Goal: Information Seeking & Learning: Learn about a topic

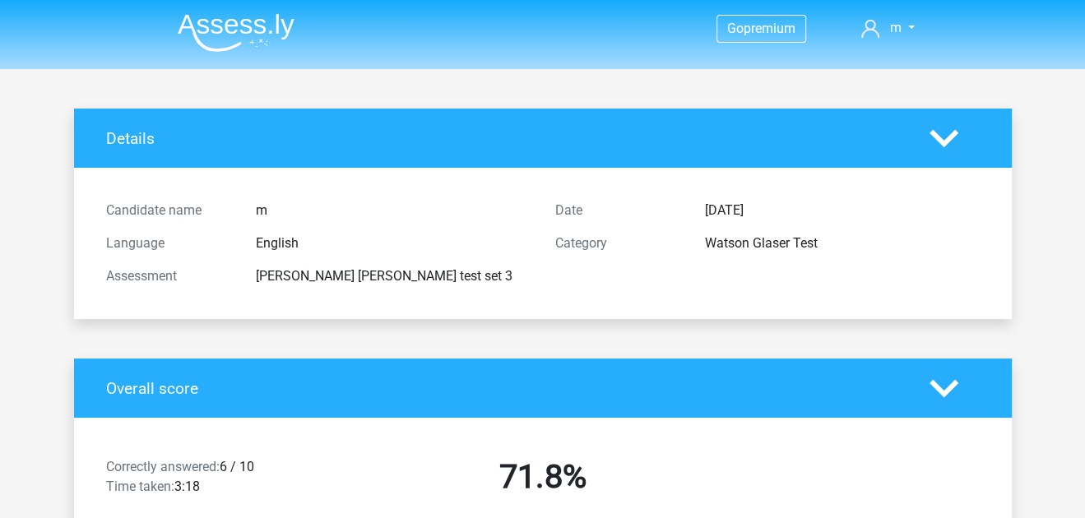
click at [250, 42] on img at bounding box center [236, 32] width 117 height 39
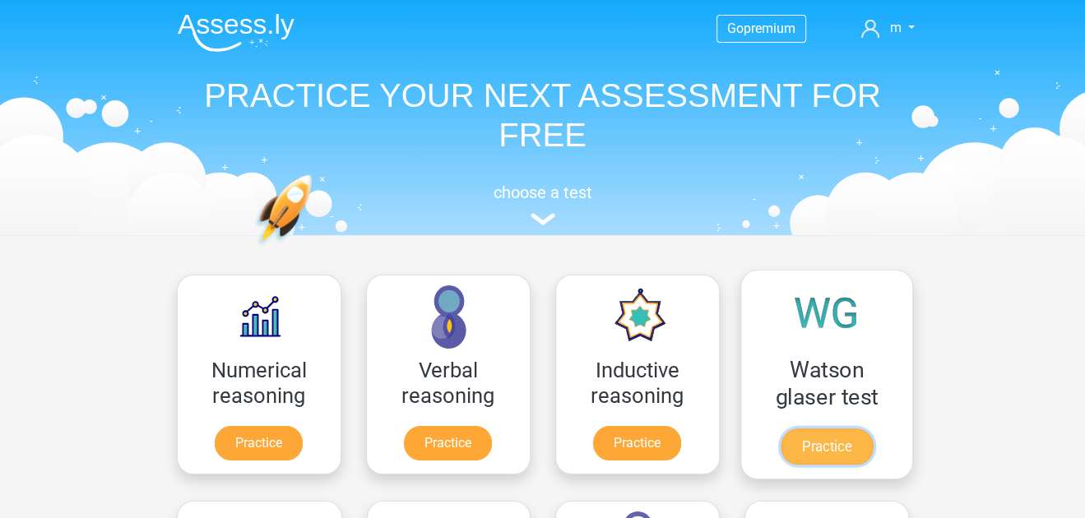
click at [798, 454] on link "Practice" at bounding box center [826, 446] width 92 height 36
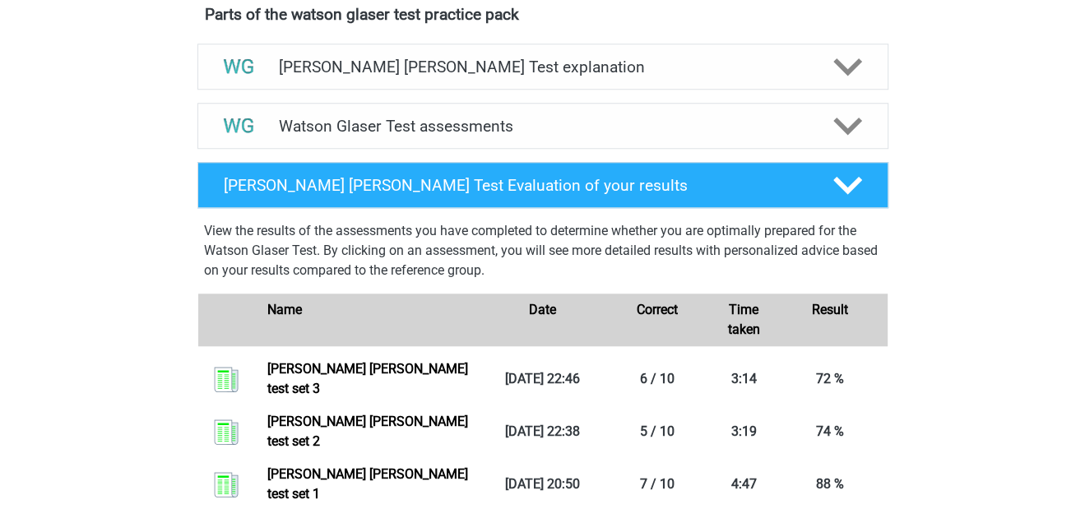
scroll to position [927, 0]
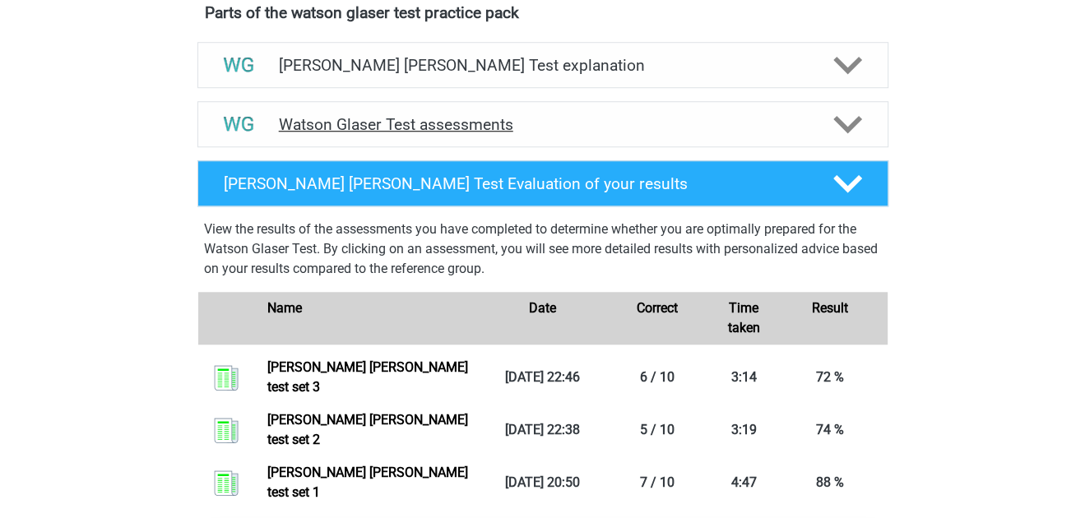
click at [736, 147] on div "Watson Glaser Test assessments" at bounding box center [542, 124] width 691 height 46
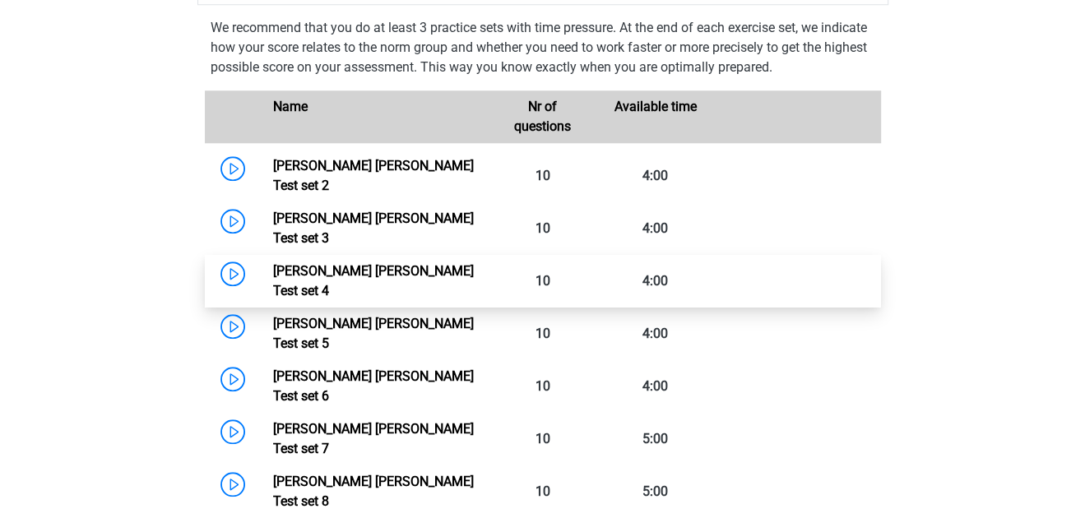
scroll to position [1072, 0]
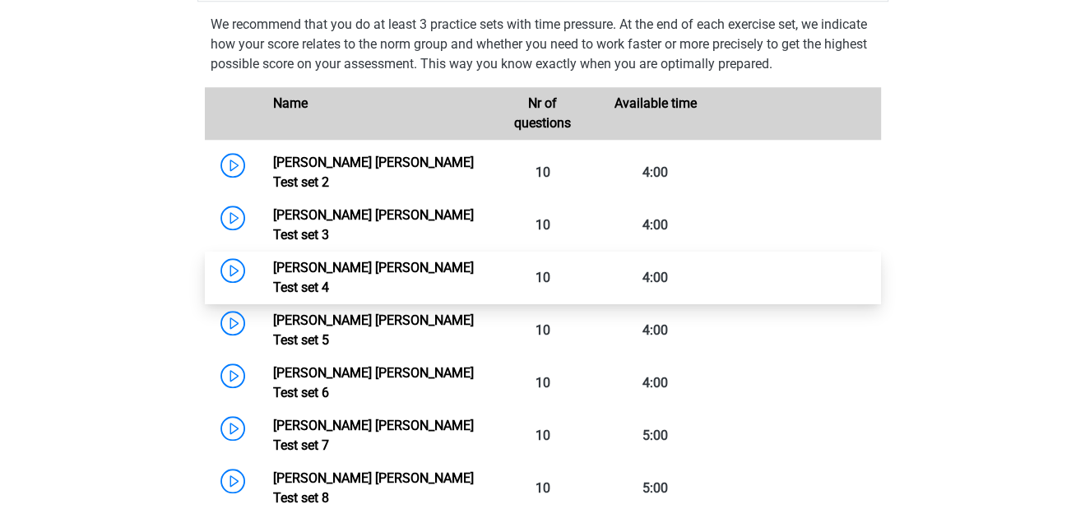
click at [273, 260] on link "[PERSON_NAME] [PERSON_NAME] Test set 4" at bounding box center [373, 277] width 201 height 35
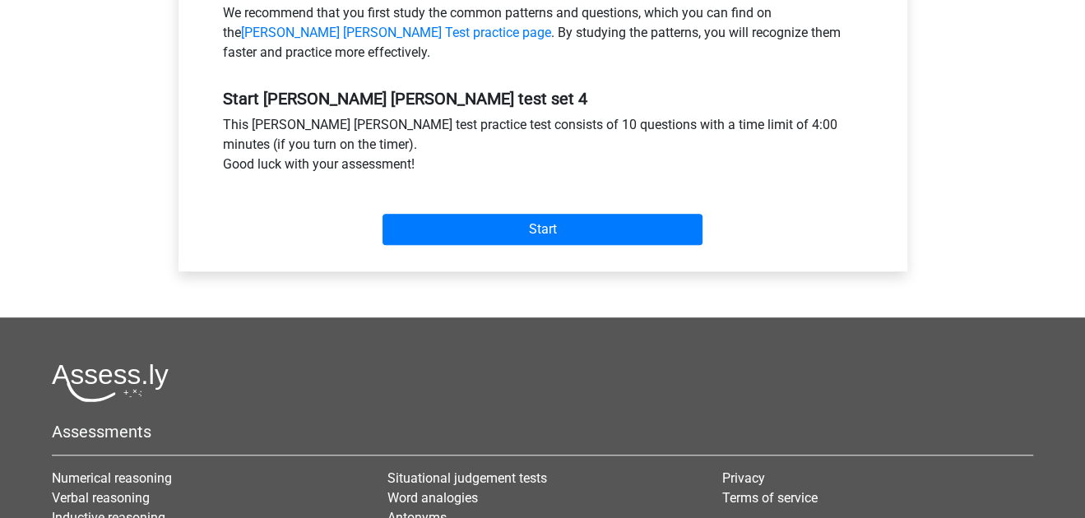
scroll to position [555, 0]
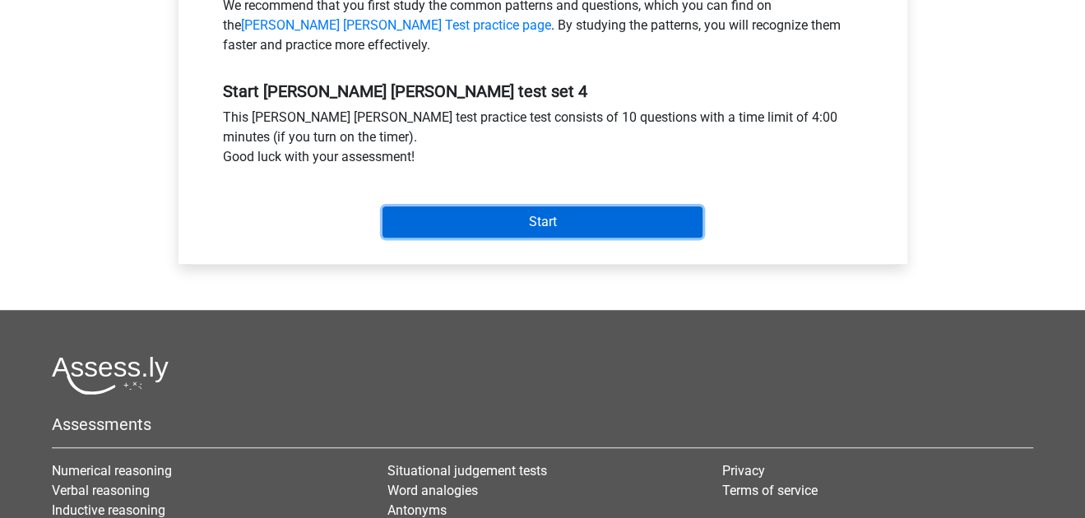
click at [443, 213] on input "Start" at bounding box center [542, 221] width 320 height 31
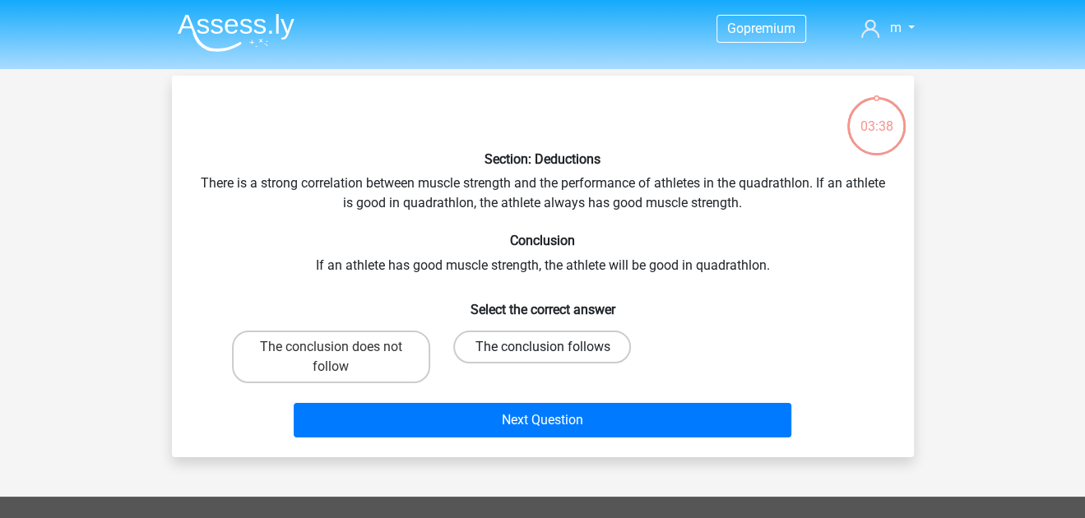
click at [497, 350] on label "The conclusion follows" at bounding box center [542, 347] width 178 height 33
click at [542, 350] on input "The conclusion follows" at bounding box center [547, 352] width 11 height 11
radio input "true"
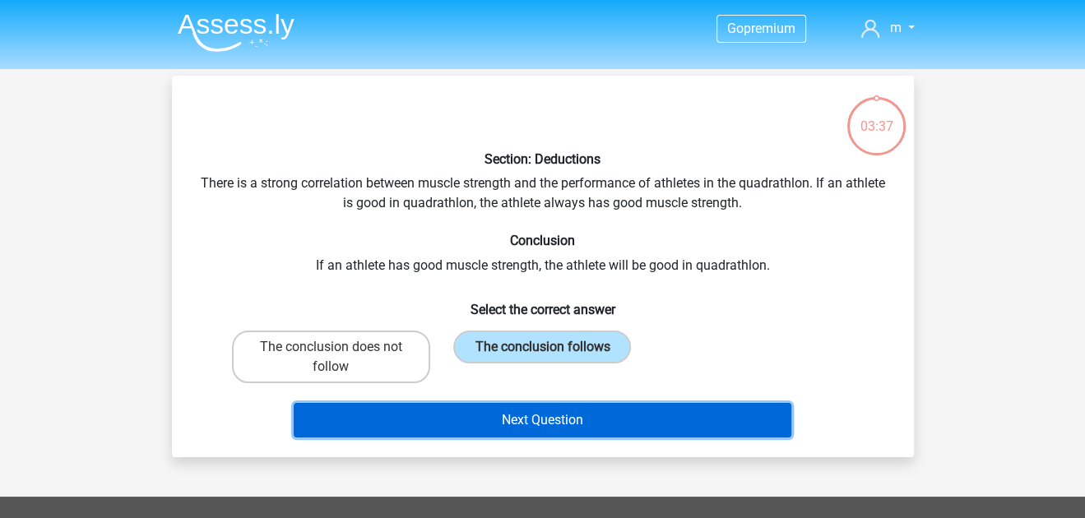
click at [511, 422] on button "Next Question" at bounding box center [542, 420] width 497 height 35
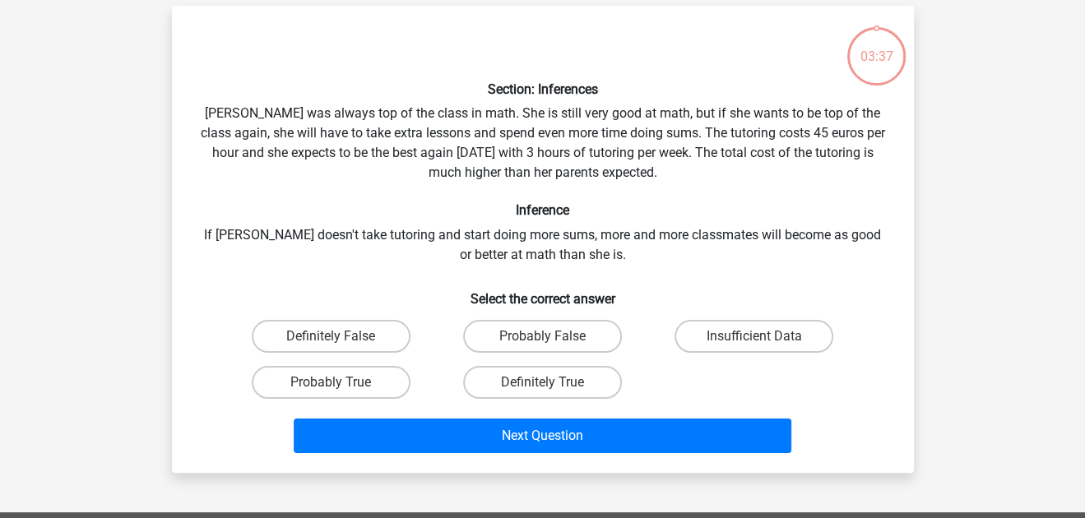
scroll to position [76, 0]
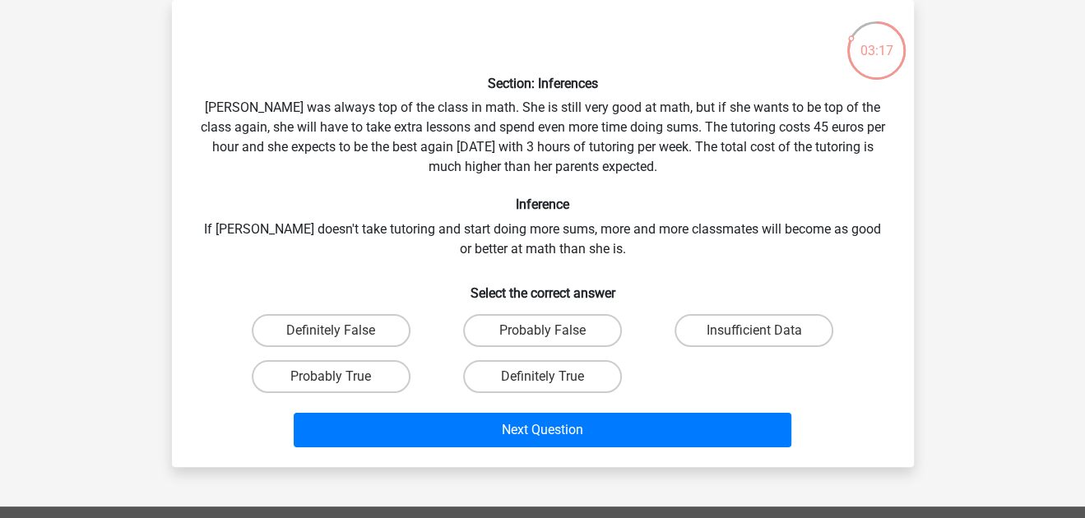
drag, startPoint x: 370, startPoint y: 369, endPoint x: 429, endPoint y: 360, distance: 59.9
click at [429, 360] on div "Probably True" at bounding box center [331, 376] width 198 height 33
click at [797, 322] on label "Insufficient Data" at bounding box center [753, 330] width 159 height 33
click at [765, 331] on input "Insufficient Data" at bounding box center [759, 336] width 11 height 11
radio input "true"
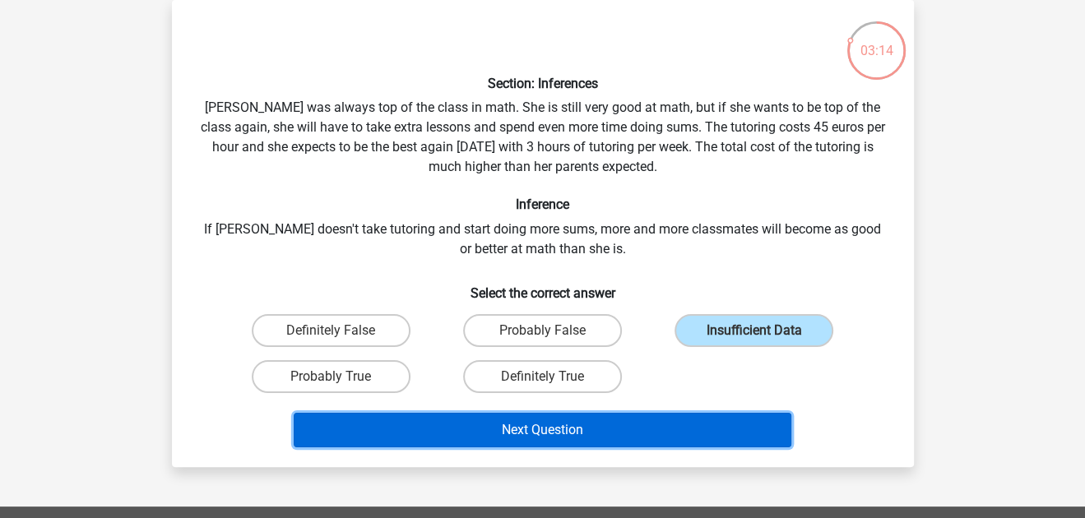
click at [645, 413] on button "Next Question" at bounding box center [542, 430] width 497 height 35
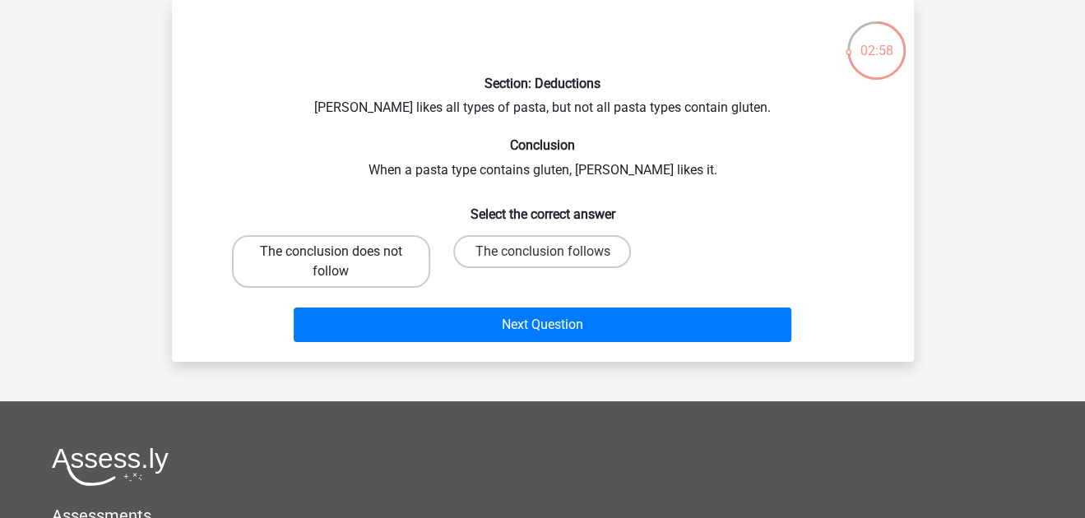
click at [359, 270] on label "The conclusion does not follow" at bounding box center [331, 261] width 198 height 53
click at [341, 262] on input "The conclusion does not follow" at bounding box center [336, 257] width 11 height 11
radio input "true"
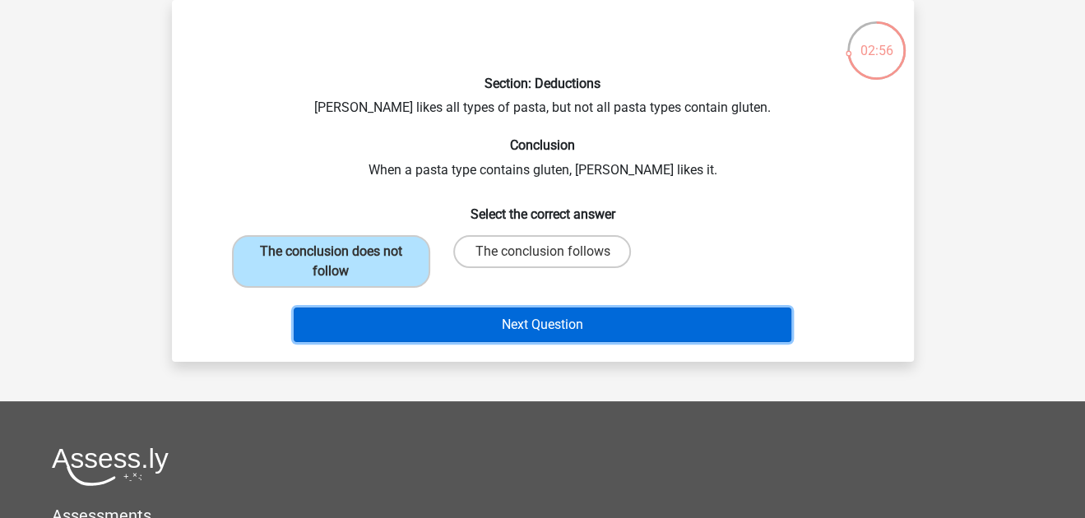
click at [426, 318] on button "Next Question" at bounding box center [542, 325] width 497 height 35
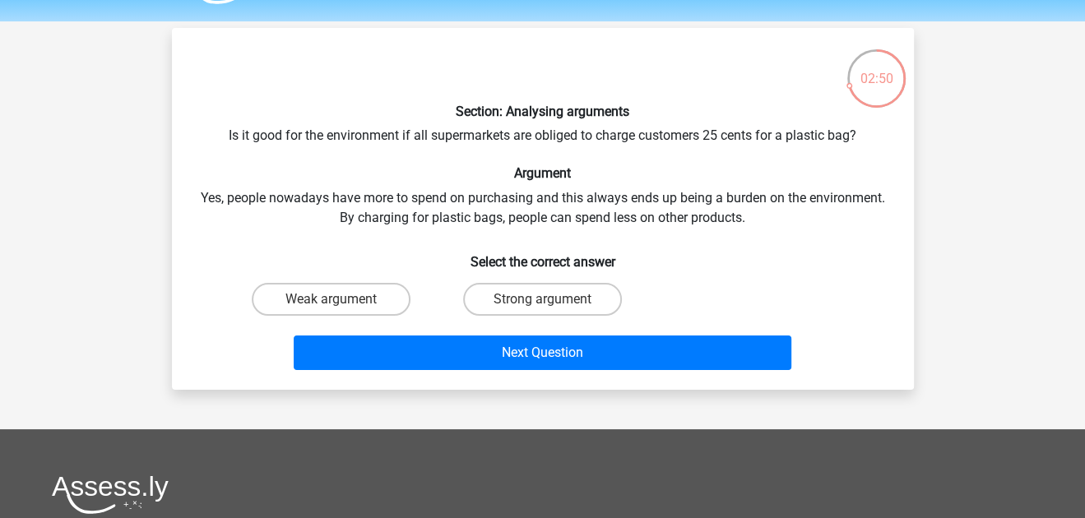
scroll to position [49, 0]
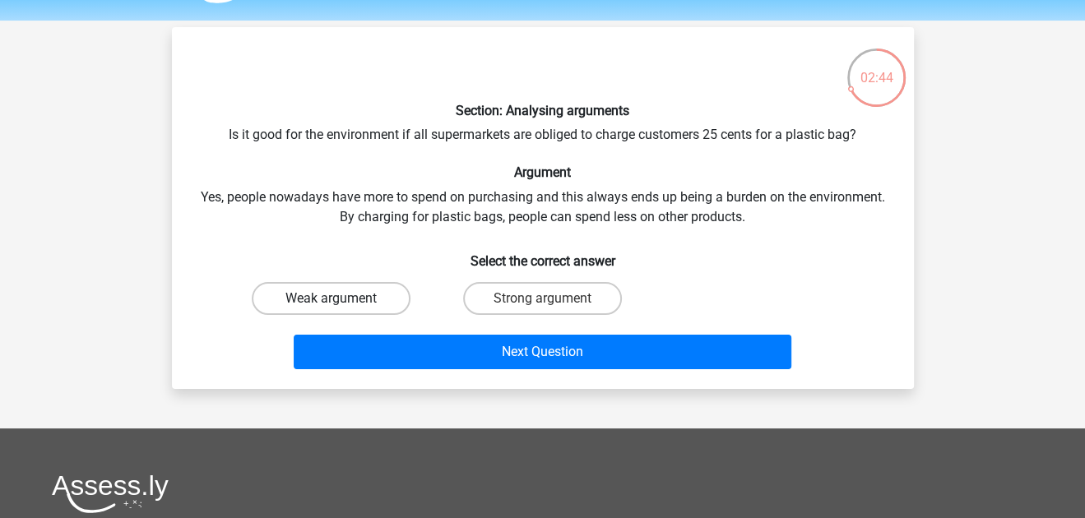
click at [317, 302] on label "Weak argument" at bounding box center [331, 298] width 159 height 33
click at [331, 302] on input "Weak argument" at bounding box center [336, 303] width 11 height 11
radio input "true"
click at [456, 376] on div "Section: Analysing arguments Is it good for the environment if all supermarkets…" at bounding box center [543, 208] width 742 height 362
click at [452, 371] on div "Next Question" at bounding box center [542, 355] width 635 height 41
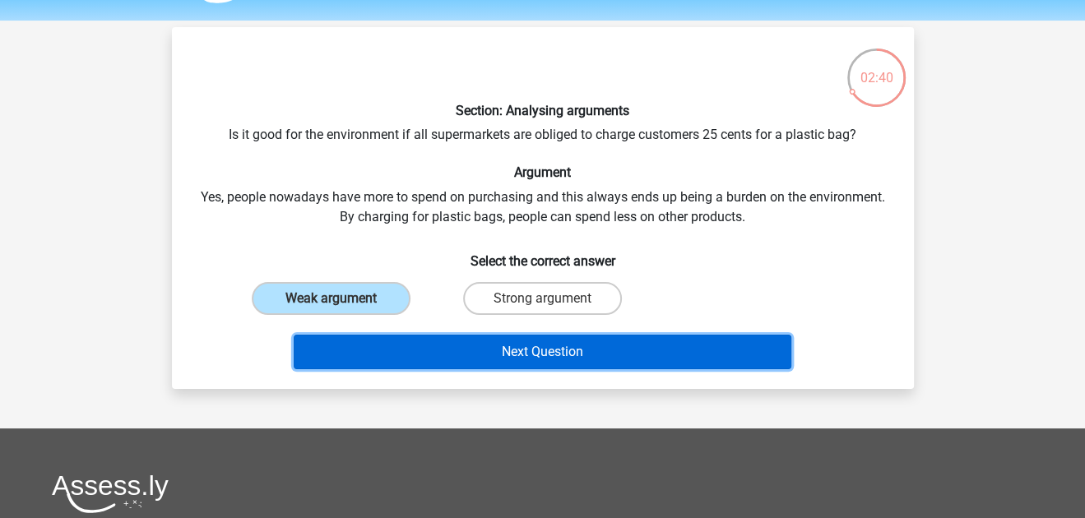
click at [410, 363] on button "Next Question" at bounding box center [542, 352] width 497 height 35
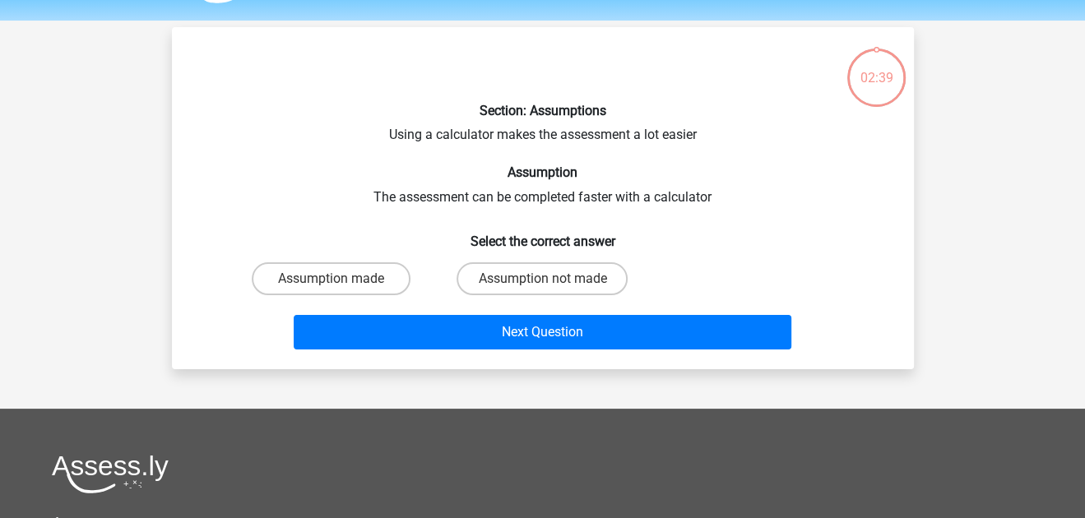
scroll to position [76, 0]
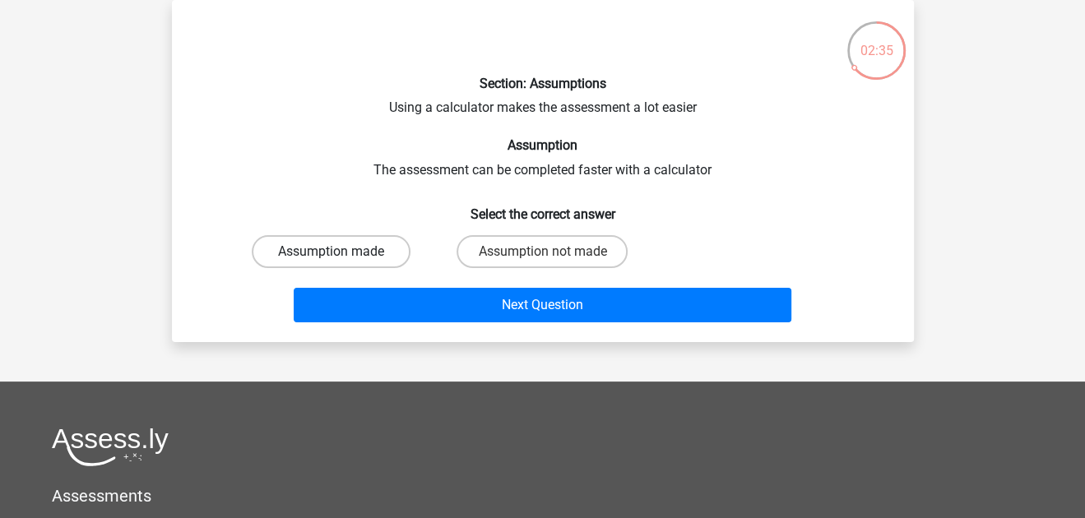
click at [372, 255] on label "Assumption made" at bounding box center [331, 251] width 159 height 33
click at [341, 255] on input "Assumption made" at bounding box center [336, 257] width 11 height 11
radio input "true"
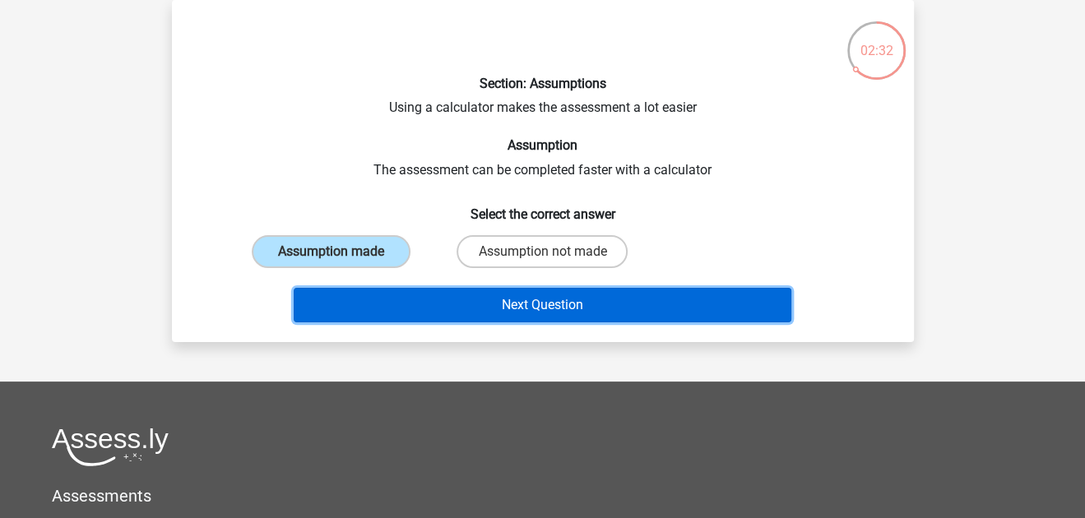
click at [409, 303] on button "Next Question" at bounding box center [542, 305] width 497 height 35
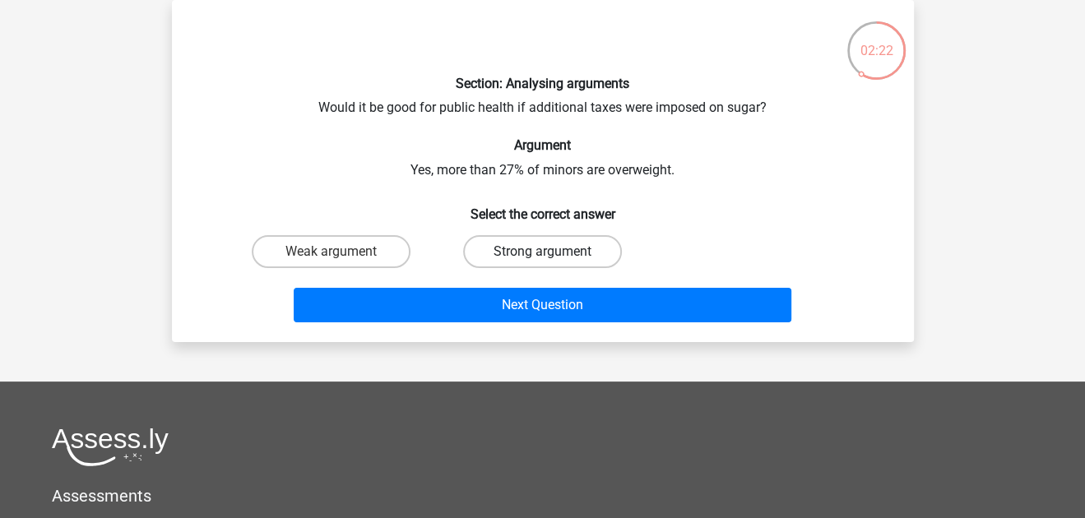
click at [520, 254] on label "Strong argument" at bounding box center [542, 251] width 159 height 33
click at [542, 254] on input "Strong argument" at bounding box center [547, 257] width 11 height 11
radio input "true"
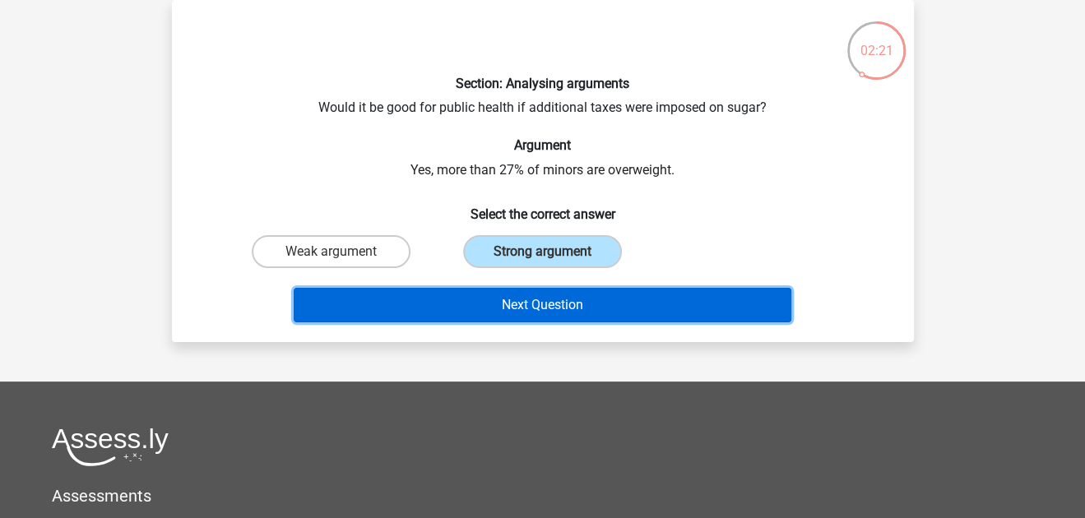
click at [501, 297] on button "Next Question" at bounding box center [542, 305] width 497 height 35
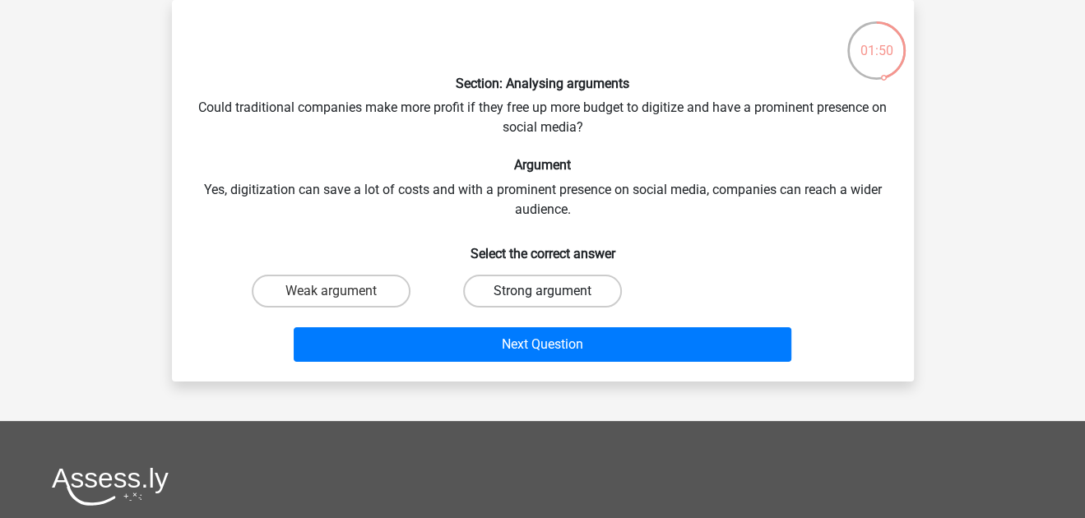
click at [549, 287] on label "Strong argument" at bounding box center [542, 291] width 159 height 33
click at [549, 291] on input "Strong argument" at bounding box center [547, 296] width 11 height 11
radio input "true"
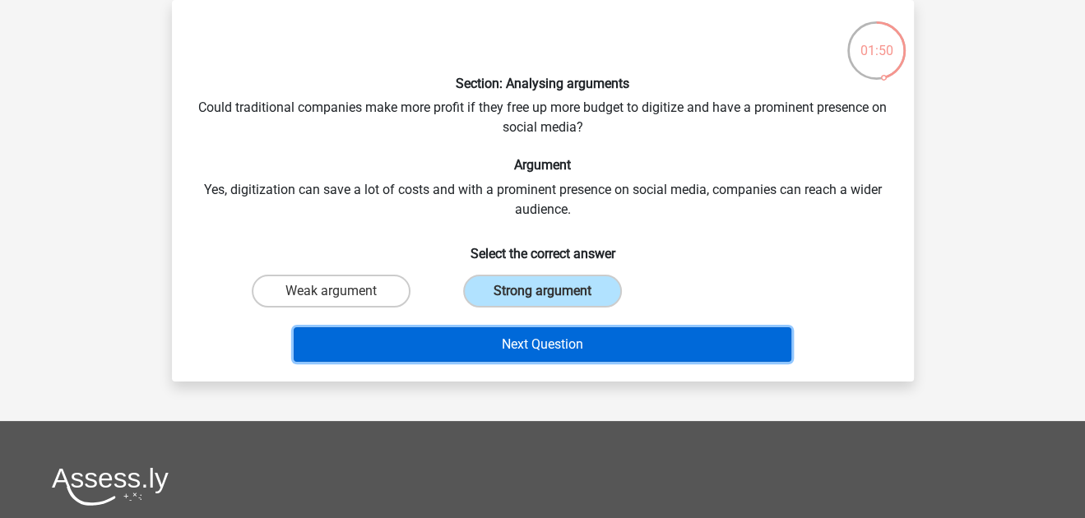
click at [539, 331] on button "Next Question" at bounding box center [542, 344] width 497 height 35
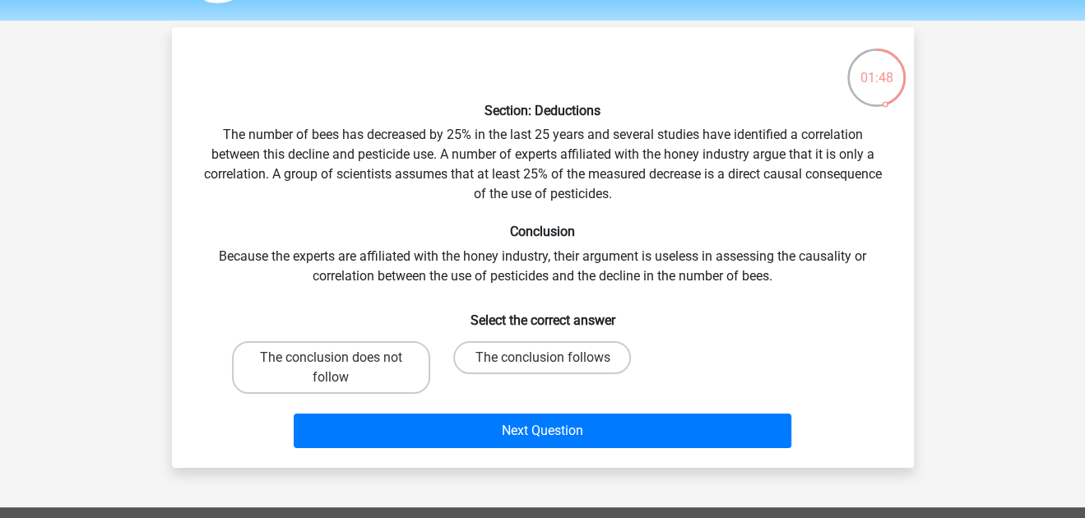
scroll to position [48, 0]
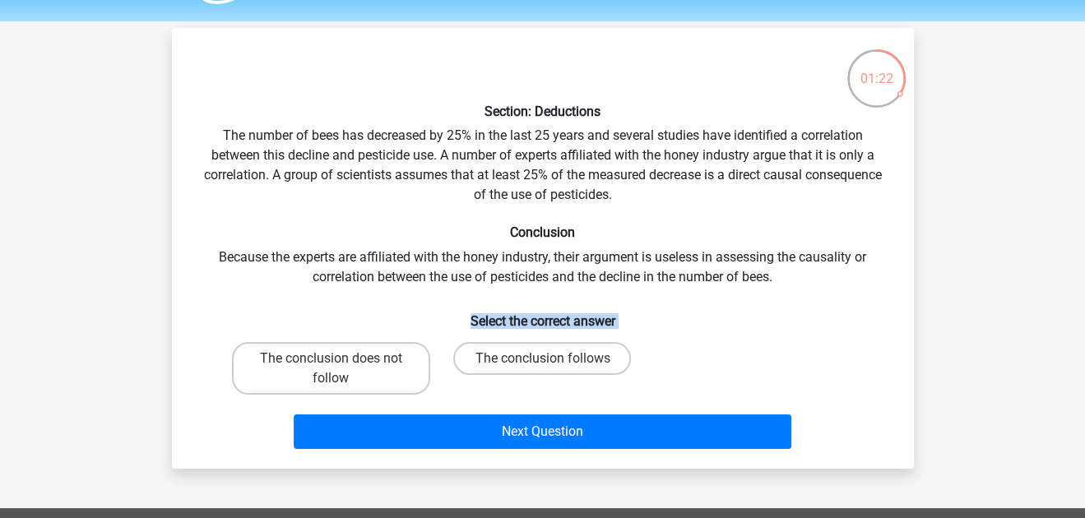
click at [492, 335] on div "Section: Deductions The number of bees has decreased by 25% in the last 25 year…" at bounding box center [542, 248] width 729 height 414
click at [519, 355] on label "The conclusion follows" at bounding box center [542, 358] width 178 height 33
click at [542, 359] on input "The conclusion follows" at bounding box center [547, 364] width 11 height 11
radio input "true"
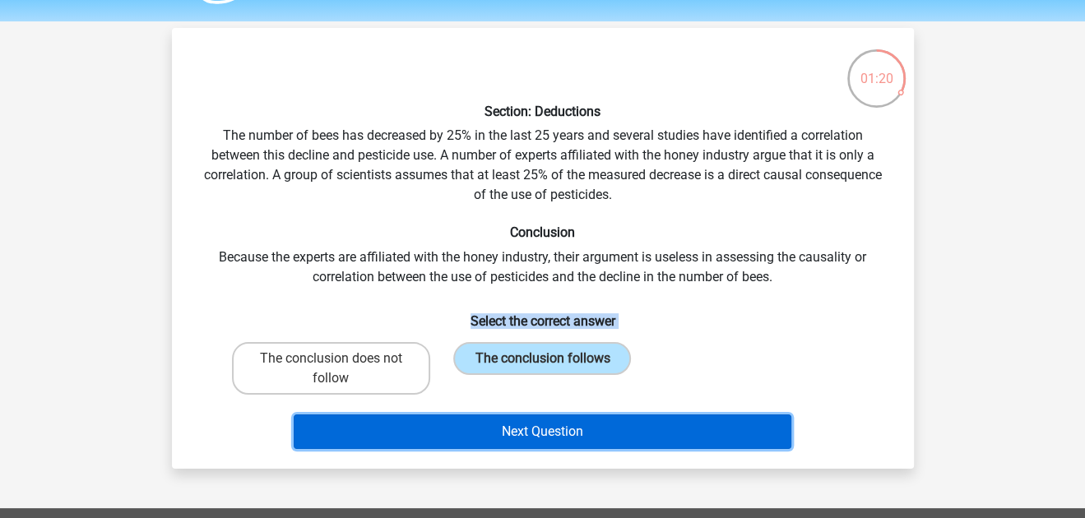
click at [519, 422] on button "Next Question" at bounding box center [542, 431] width 497 height 35
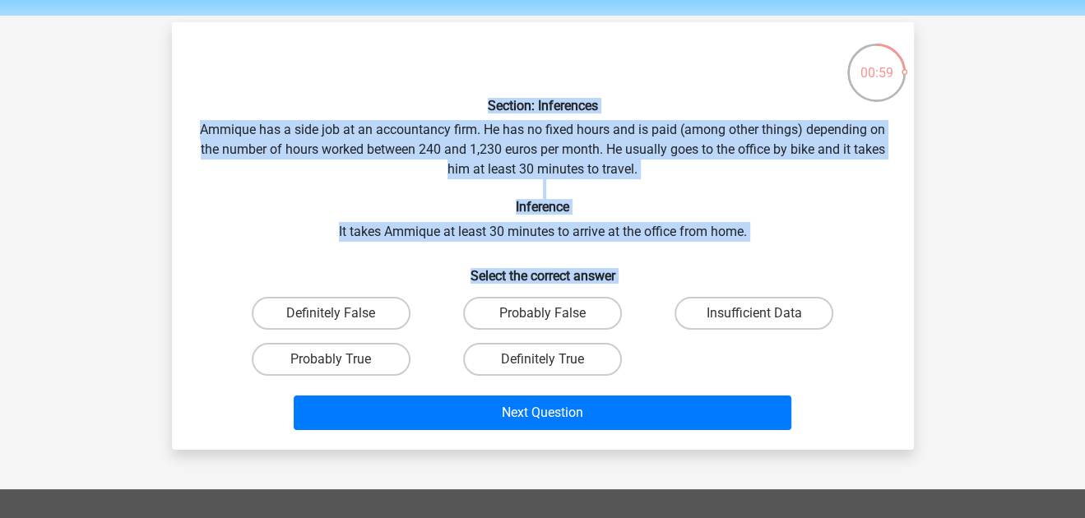
scroll to position [56, 0]
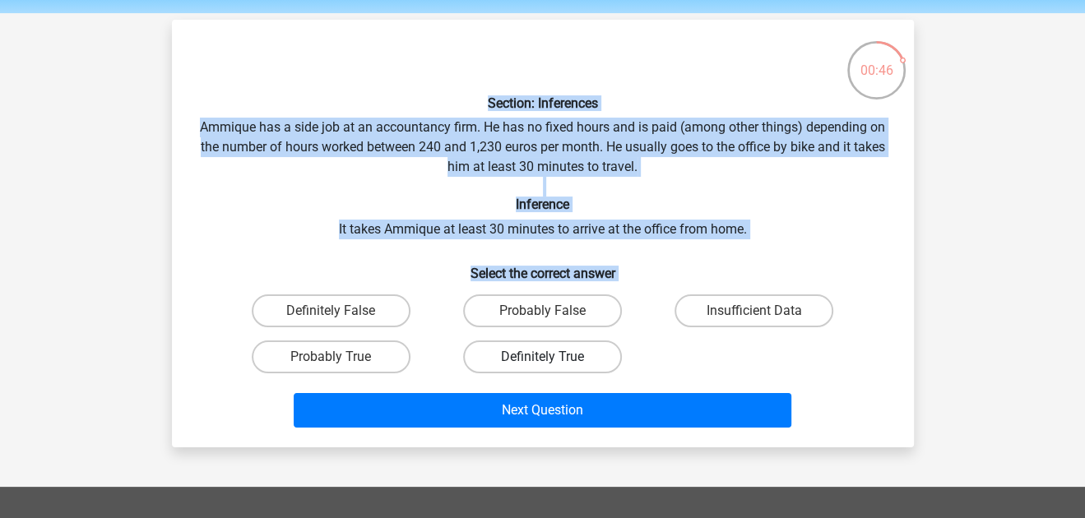
click at [502, 352] on label "Definitely True" at bounding box center [542, 356] width 159 height 33
click at [542, 357] on input "Definitely True" at bounding box center [547, 362] width 11 height 11
radio input "true"
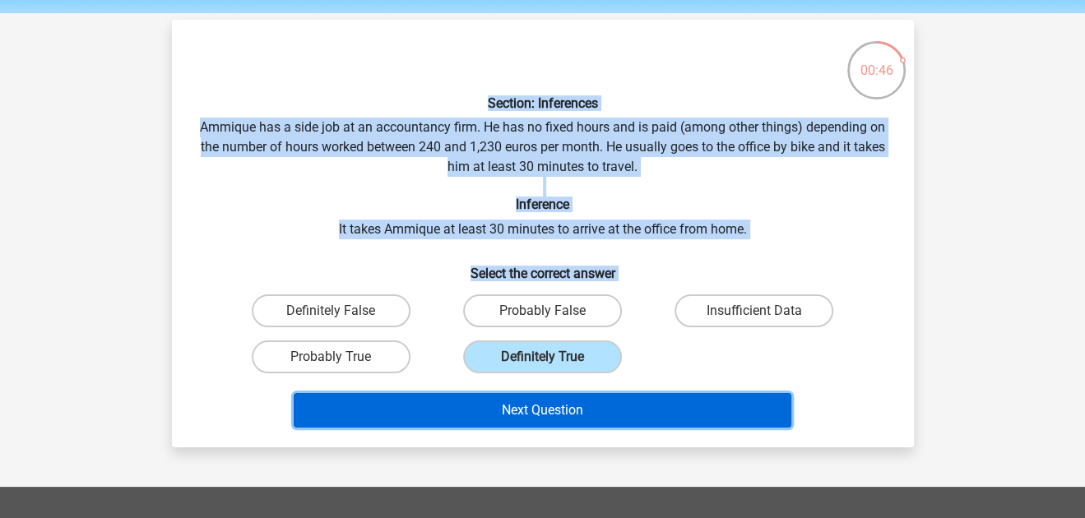
click at [476, 411] on button "Next Question" at bounding box center [542, 410] width 497 height 35
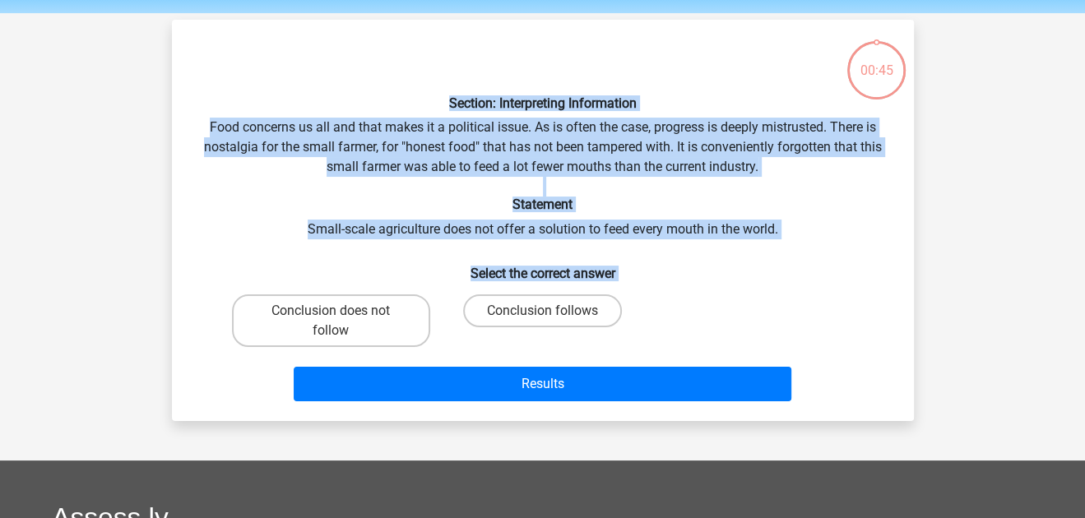
scroll to position [76, 0]
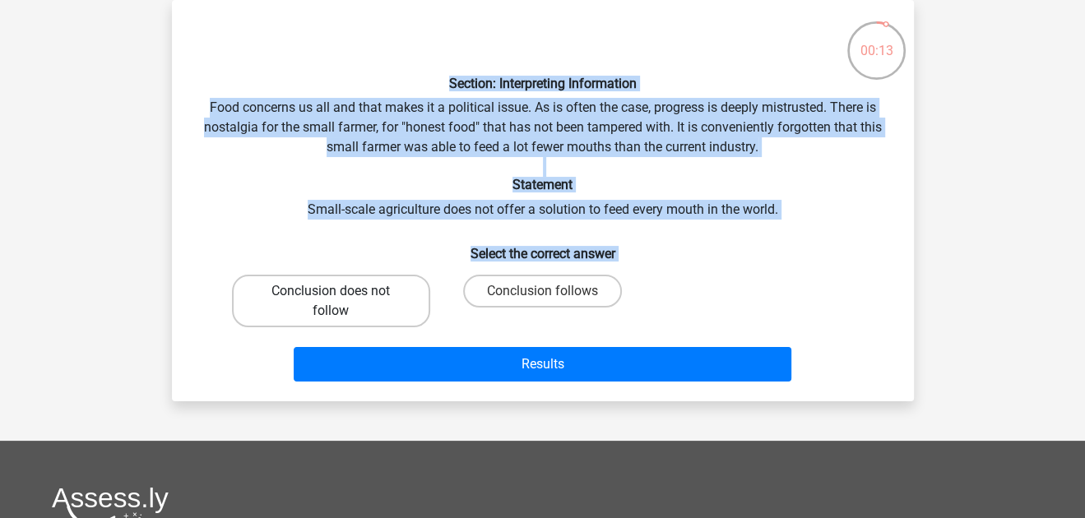
click at [364, 293] on label "Conclusion does not follow" at bounding box center [331, 301] width 198 height 53
click at [341, 293] on input "Conclusion does not follow" at bounding box center [336, 296] width 11 height 11
radio input "true"
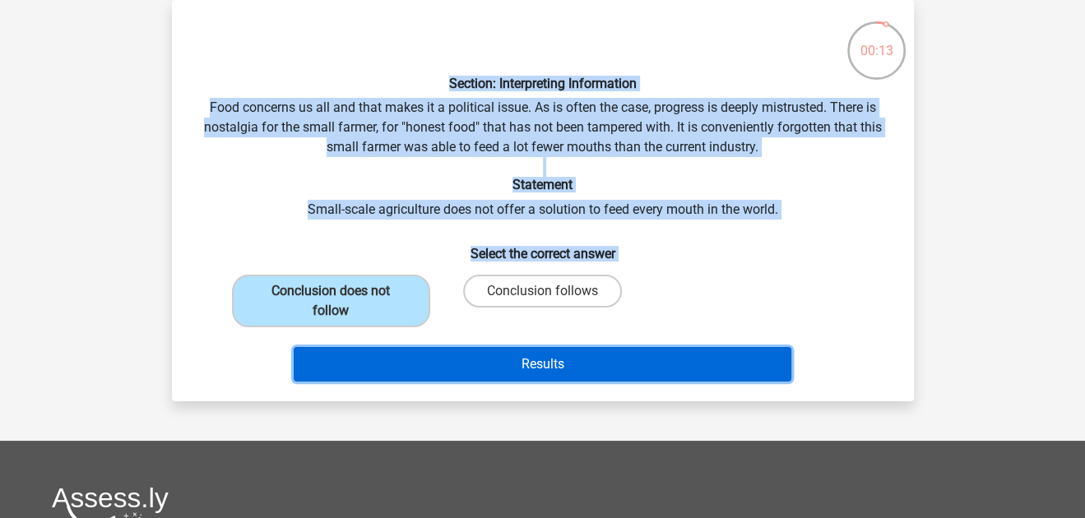
click at [483, 362] on button "Results" at bounding box center [542, 364] width 497 height 35
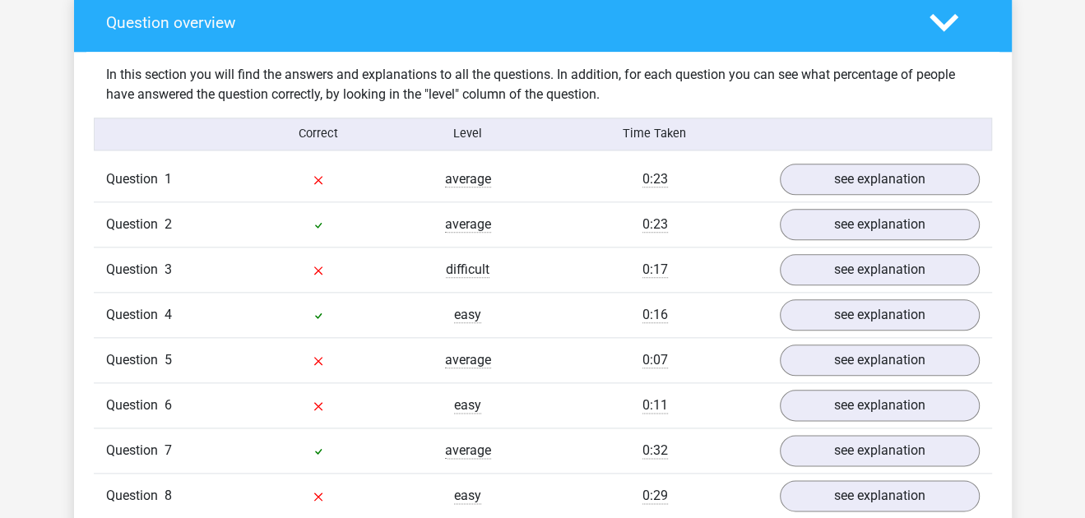
scroll to position [1228, 0]
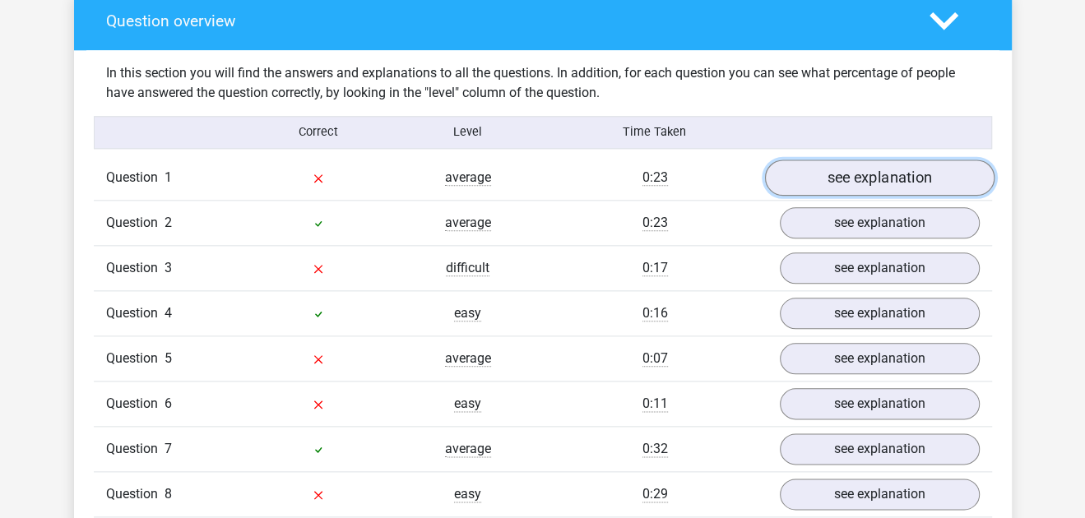
click at [903, 171] on link "see explanation" at bounding box center [878, 178] width 229 height 36
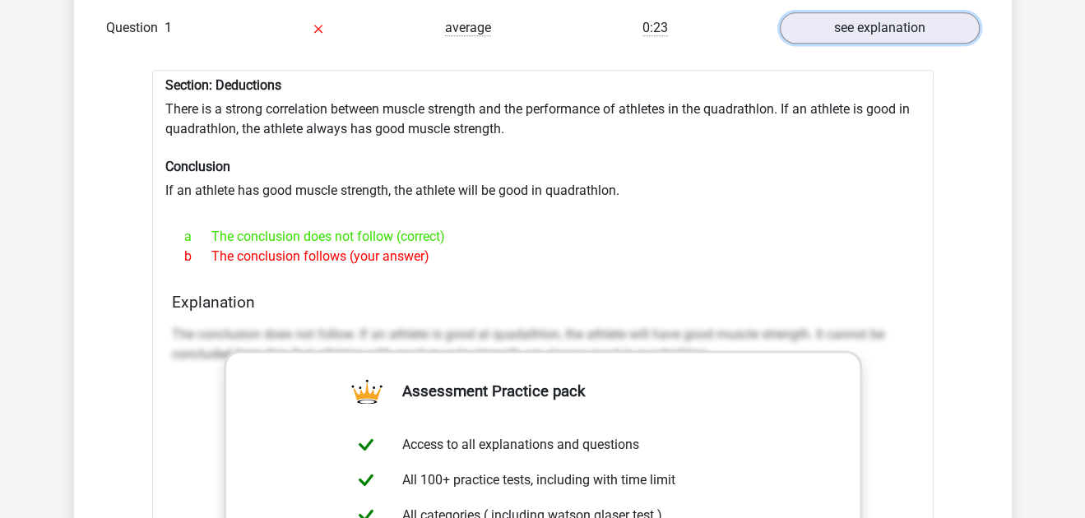
scroll to position [1379, 0]
